Goal: Navigation & Orientation: Understand site structure

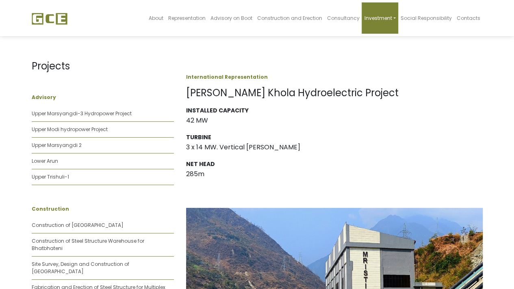
click at [391, 17] on span "Investment" at bounding box center [378, 18] width 28 height 7
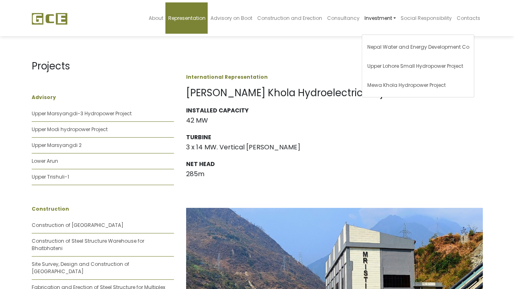
click at [194, 22] on link "Representation" at bounding box center [186, 17] width 42 height 31
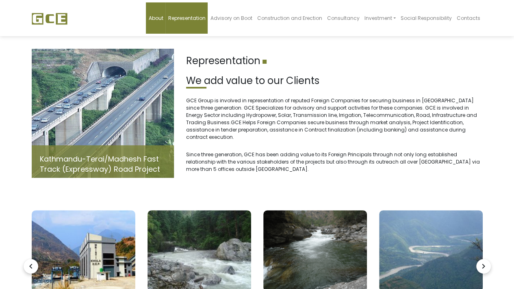
click at [158, 21] on span "About" at bounding box center [155, 18] width 15 height 7
